Goal: Task Accomplishment & Management: Manage account settings

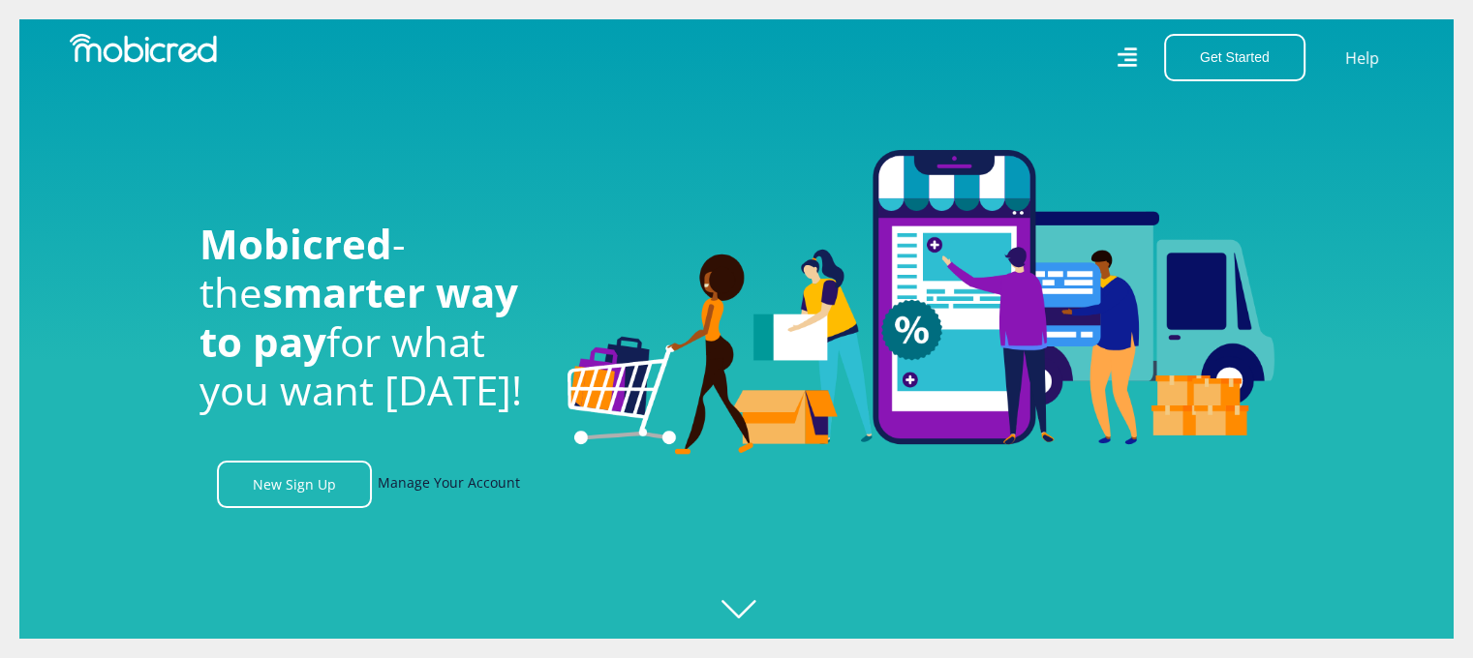
click at [423, 485] on link "Manage Your Account" at bounding box center [449, 484] width 142 height 47
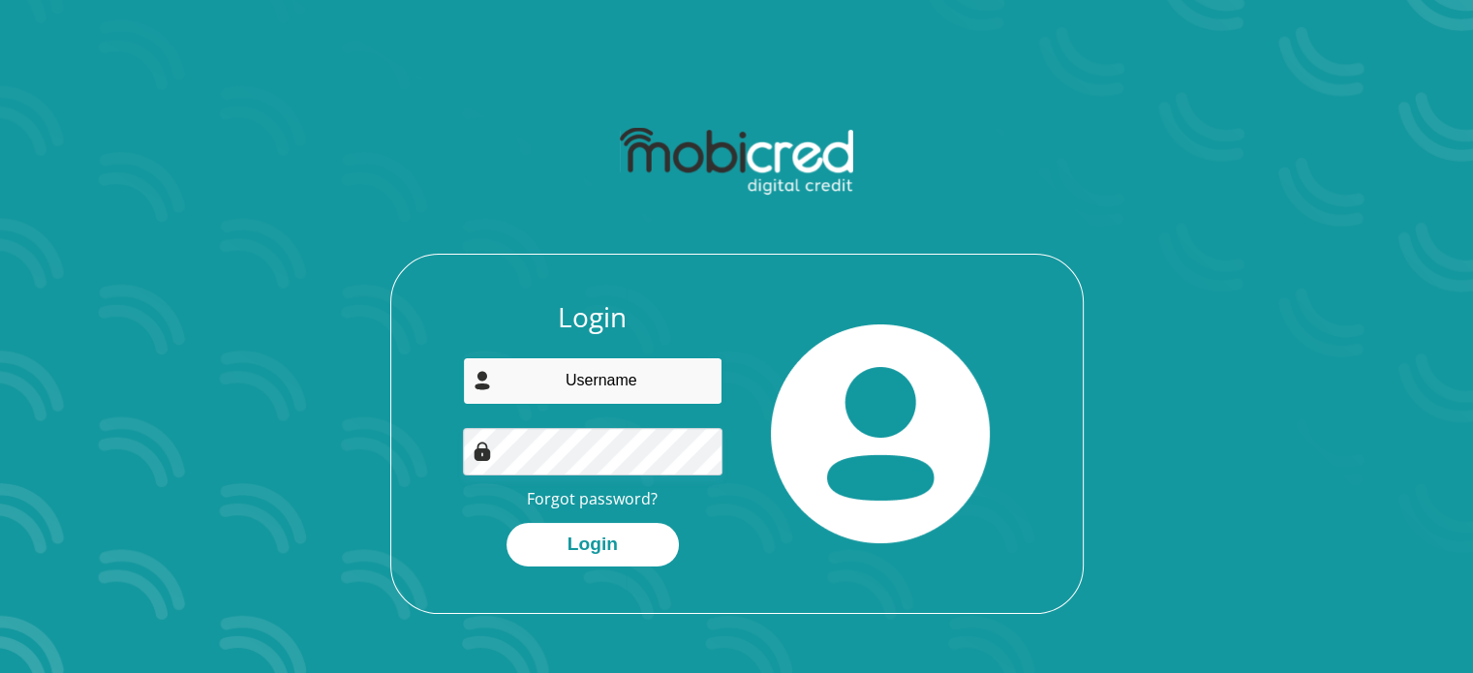
click at [517, 398] on input "email" at bounding box center [593, 380] width 260 height 47
type input "[EMAIL_ADDRESS][DOMAIN_NAME]"
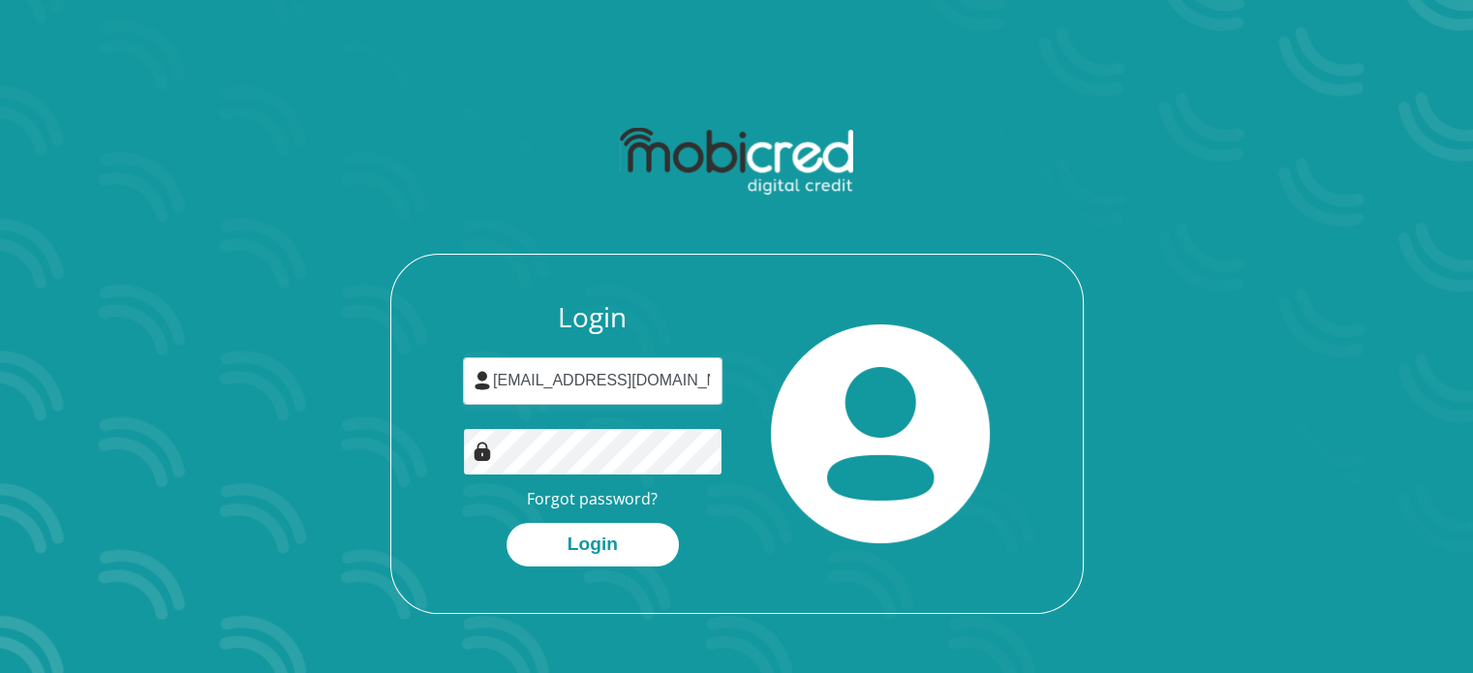
click at [506, 523] on button "Login" at bounding box center [592, 545] width 172 height 44
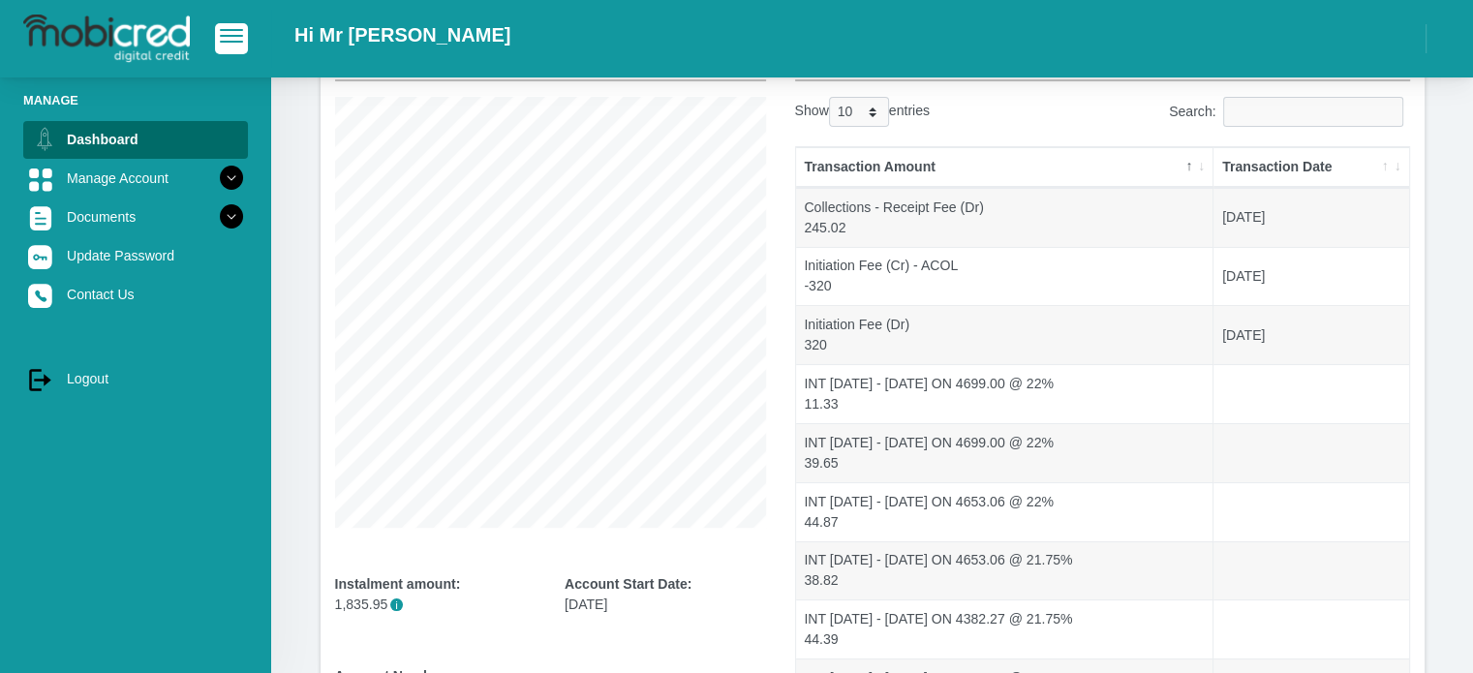
scroll to position [151, 0]
